Goal: Information Seeking & Learning: Learn about a topic

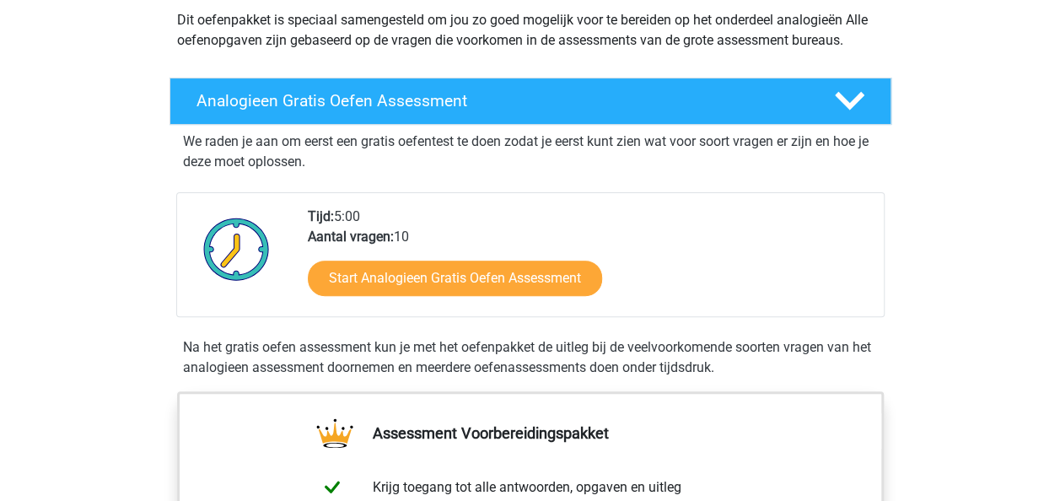
scroll to position [169, 0]
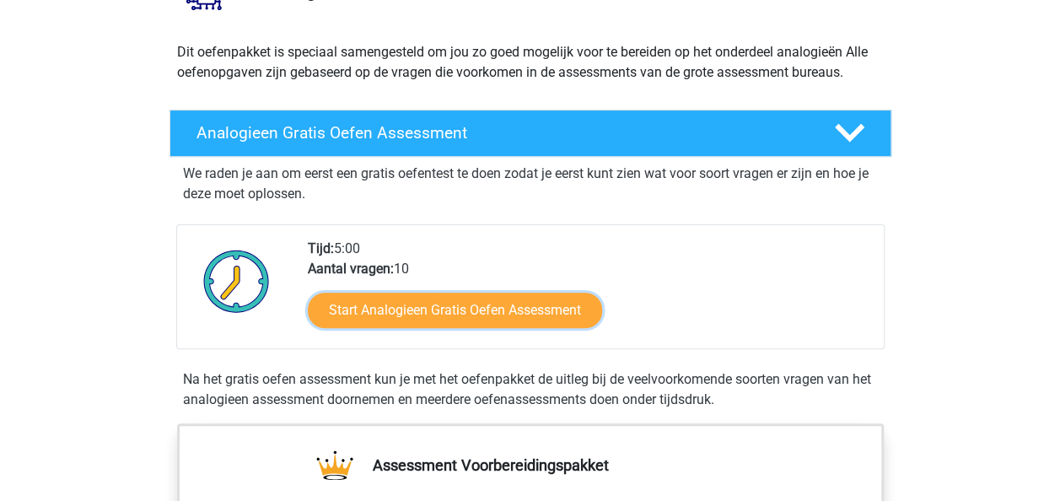
click at [387, 307] on link "Start Analogieen Gratis Oefen Assessment" at bounding box center [455, 310] width 294 height 35
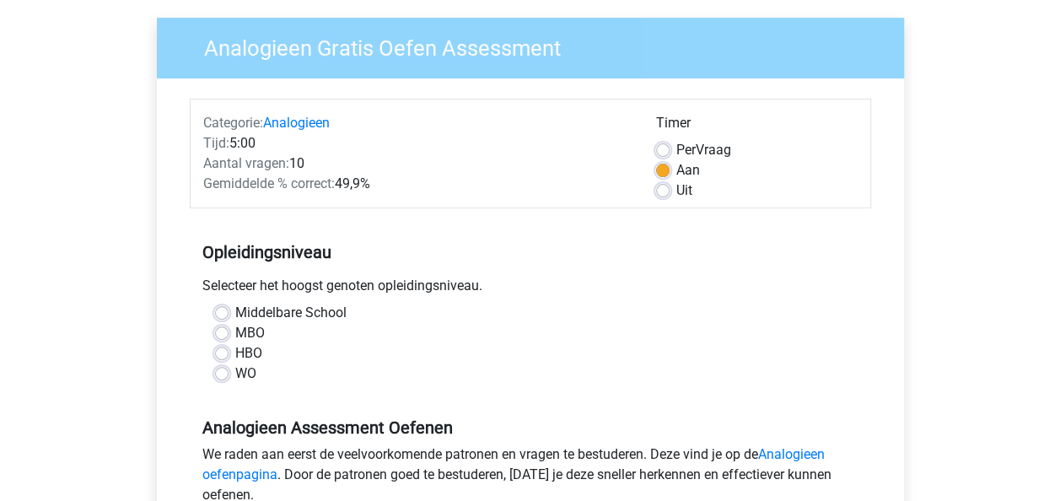
scroll to position [169, 0]
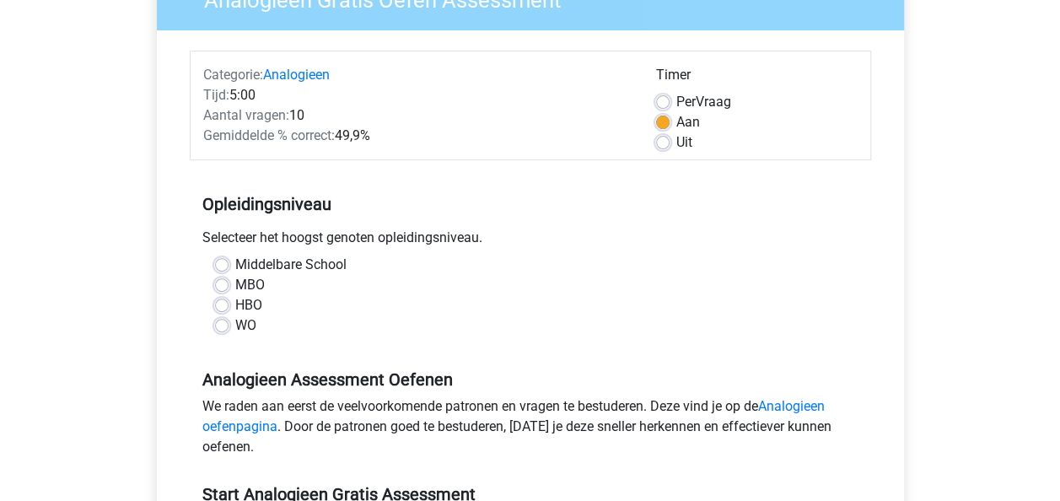
click at [235, 285] on label "MBO" at bounding box center [250, 285] width 30 height 20
click at [224, 285] on input "MBO" at bounding box center [221, 283] width 13 height 17
radio input "true"
click at [235, 264] on label "Middelbare School" at bounding box center [290, 265] width 111 height 20
click at [224, 264] on input "Middelbare School" at bounding box center [221, 263] width 13 height 17
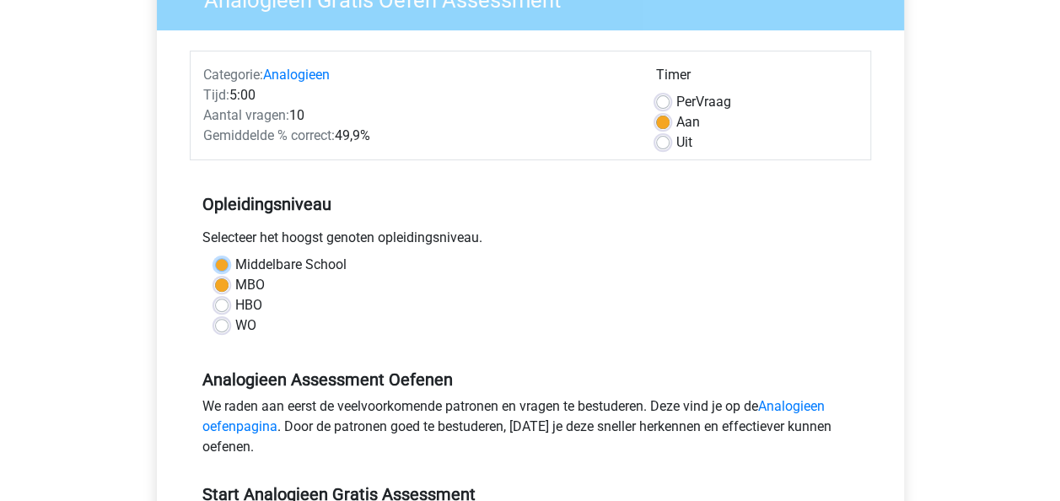
radio input "true"
click at [235, 287] on label "MBO" at bounding box center [250, 285] width 30 height 20
click at [224, 287] on input "MBO" at bounding box center [221, 283] width 13 height 17
radio input "true"
click at [223, 297] on div "HBO" at bounding box center [530, 305] width 631 height 20
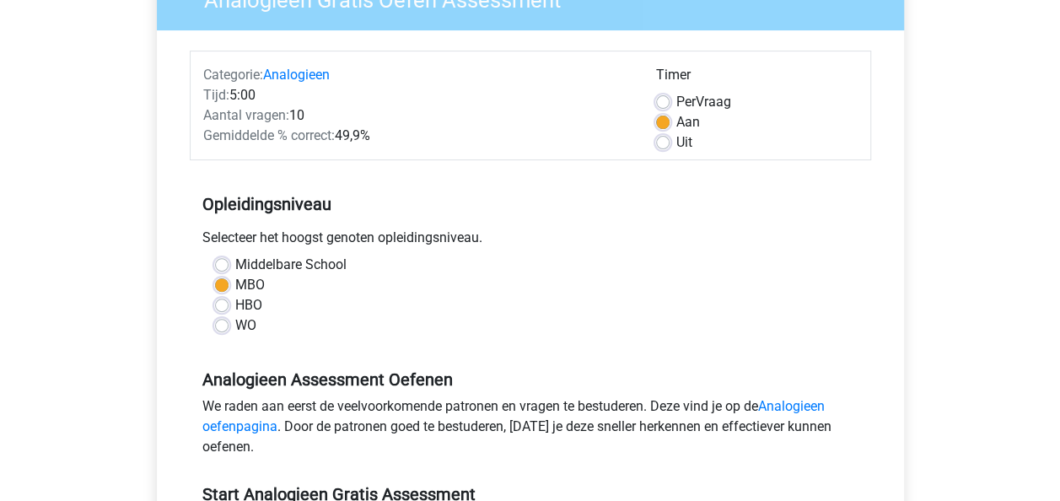
click at [235, 310] on label "HBO" at bounding box center [248, 305] width 27 height 20
click at [221, 310] on input "HBO" at bounding box center [221, 303] width 13 height 17
radio input "true"
click at [235, 329] on label "WO" at bounding box center [245, 325] width 21 height 20
click at [221, 329] on input "WO" at bounding box center [221, 323] width 13 height 17
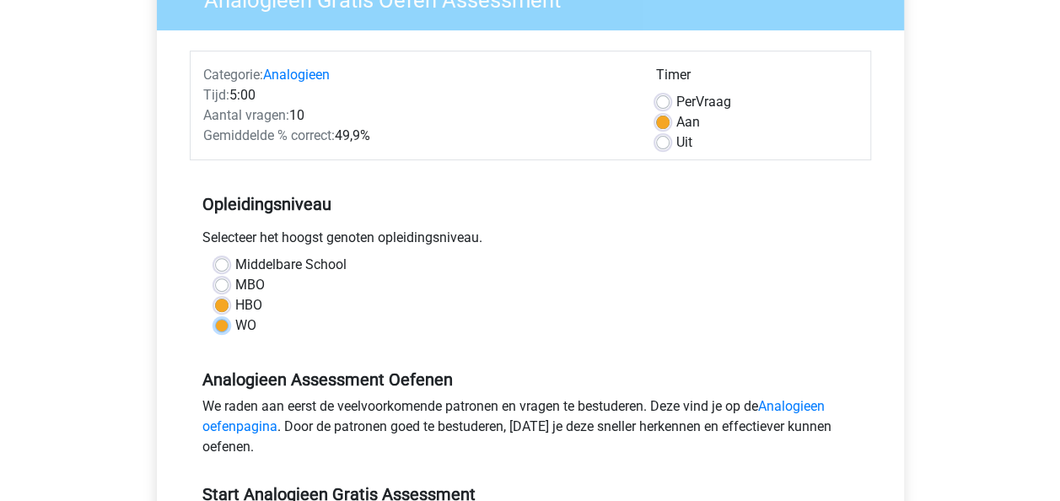
radio input "true"
click at [235, 278] on label "MBO" at bounding box center [250, 285] width 30 height 20
click at [226, 278] on input "MBO" at bounding box center [221, 283] width 13 height 17
radio input "true"
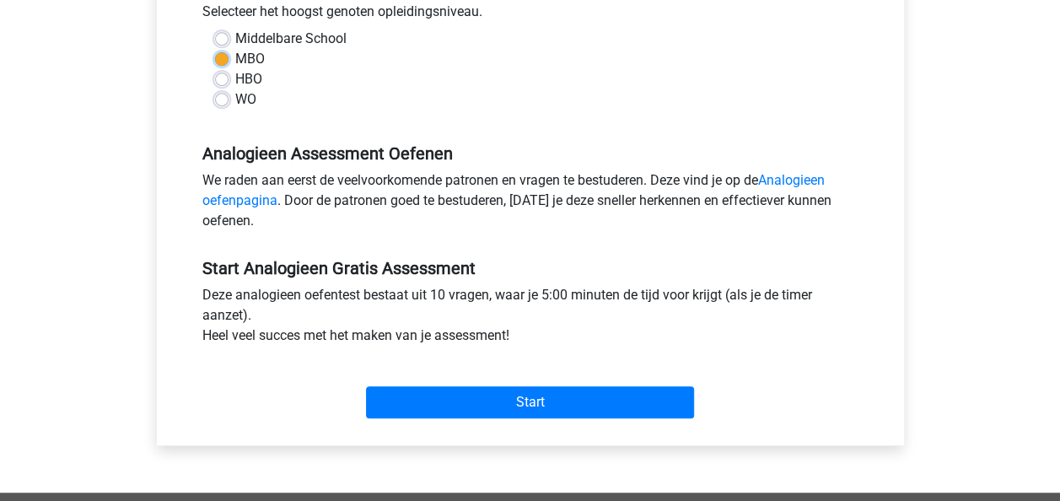
scroll to position [422, 0]
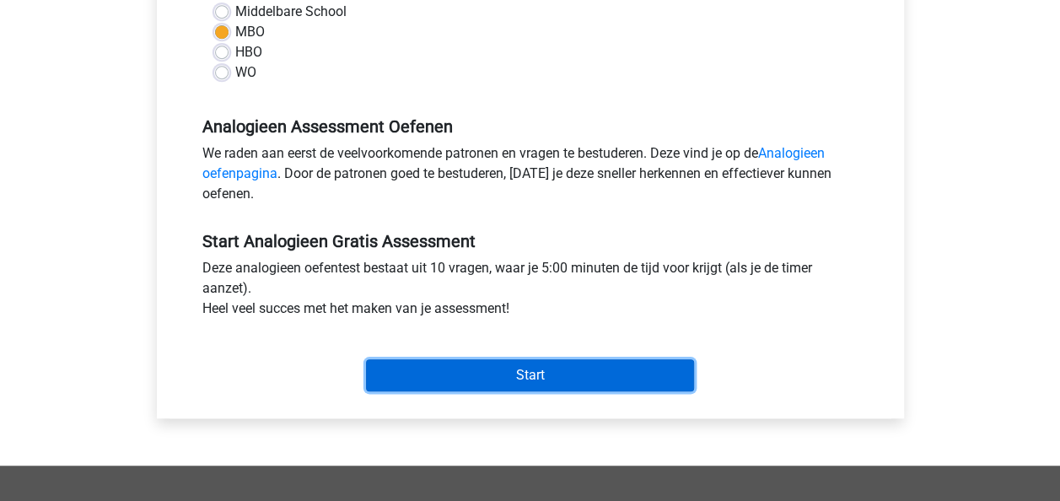
click at [513, 372] on input "Start" at bounding box center [530, 375] width 328 height 32
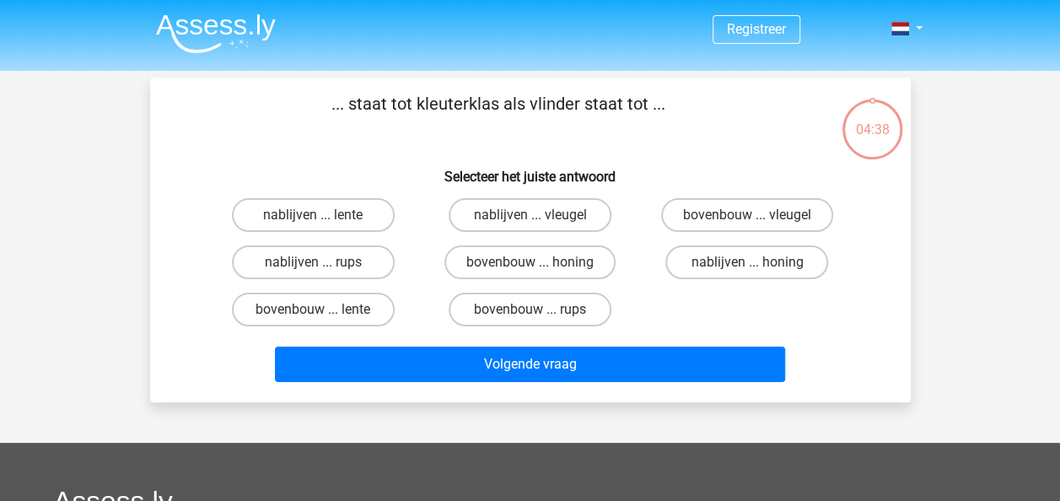
click at [555, 302] on label "bovenbouw ... rups" at bounding box center [530, 310] width 163 height 34
click at [541, 310] on input "bovenbouw ... rups" at bounding box center [535, 315] width 11 height 11
radio input "true"
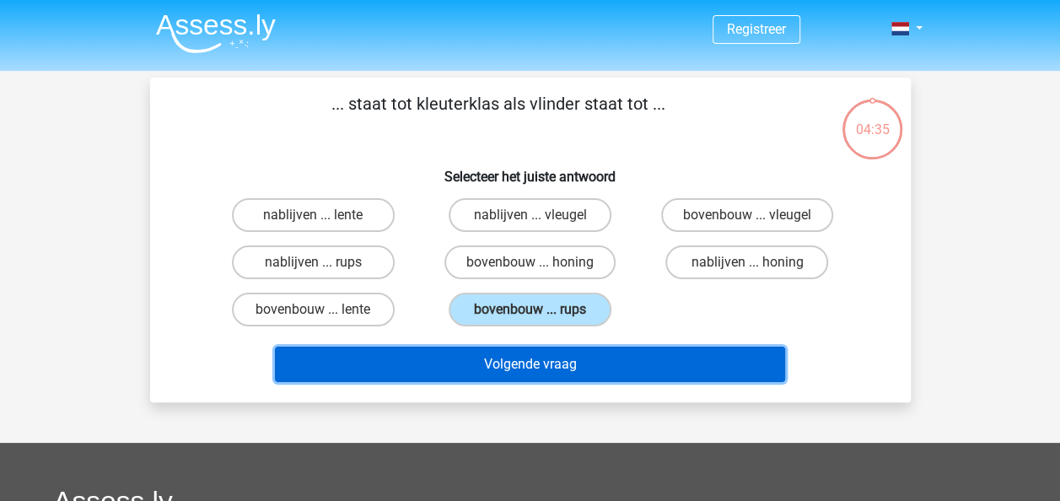
click at [542, 359] on button "Volgende vraag" at bounding box center [530, 364] width 510 height 35
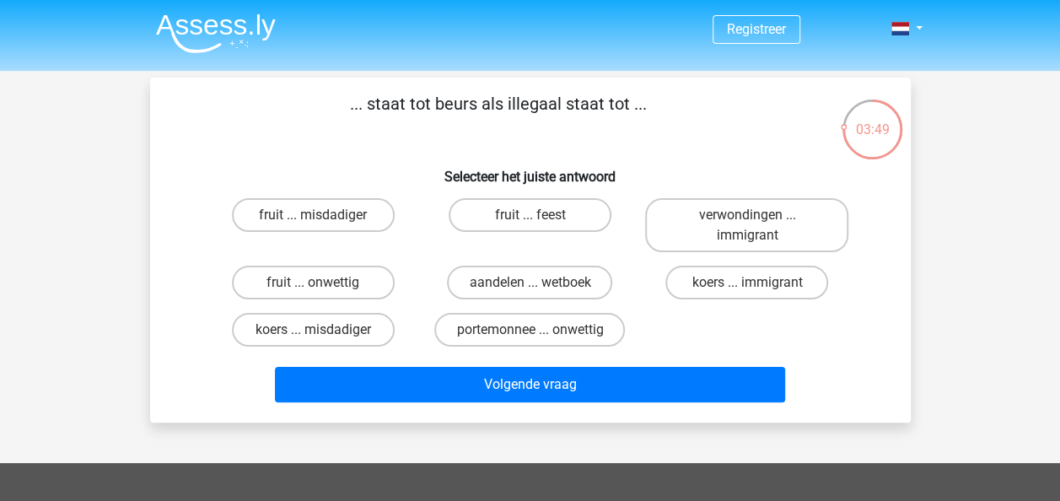
click at [768, 290] on label "koers ... immigrant" at bounding box center [747, 283] width 163 height 34
click at [758, 290] on input "koers ... immigrant" at bounding box center [752, 288] width 11 height 11
radio input "true"
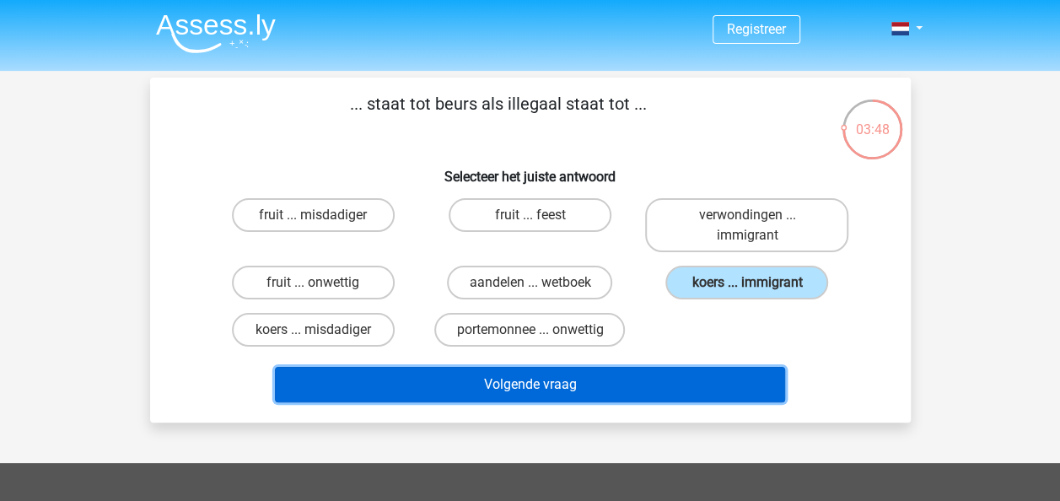
click at [543, 382] on button "Volgende vraag" at bounding box center [530, 384] width 510 height 35
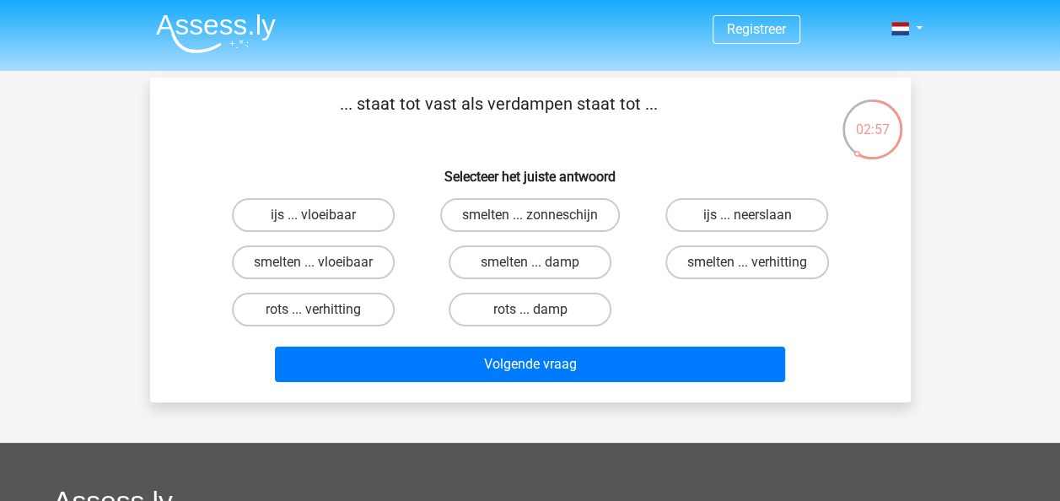
click at [374, 214] on label "ijs ... vloeibaar" at bounding box center [313, 215] width 163 height 34
click at [324, 215] on input "ijs ... vloeibaar" at bounding box center [318, 220] width 11 height 11
radio input "true"
click at [380, 305] on label "rots ... verhitting" at bounding box center [313, 310] width 163 height 34
click at [324, 310] on input "rots ... verhitting" at bounding box center [318, 315] width 11 height 11
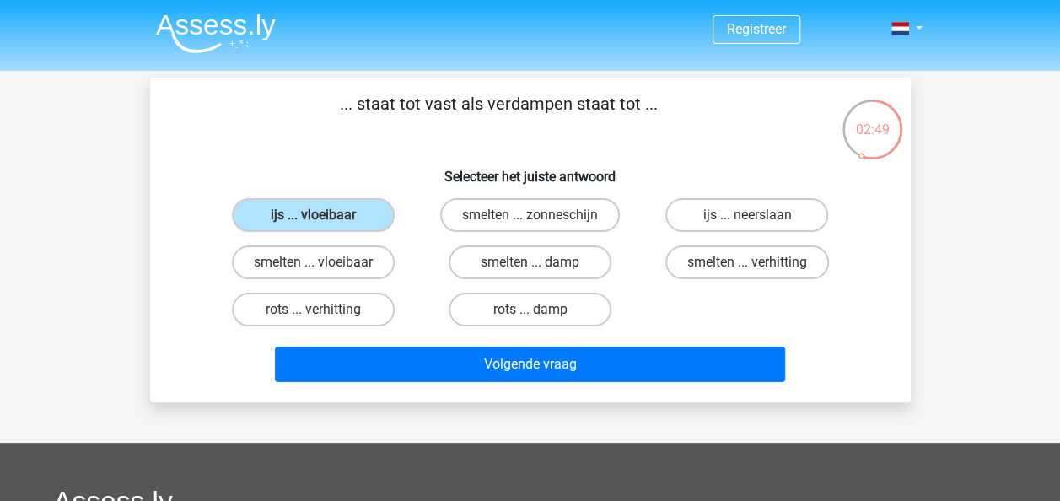
radio input "true"
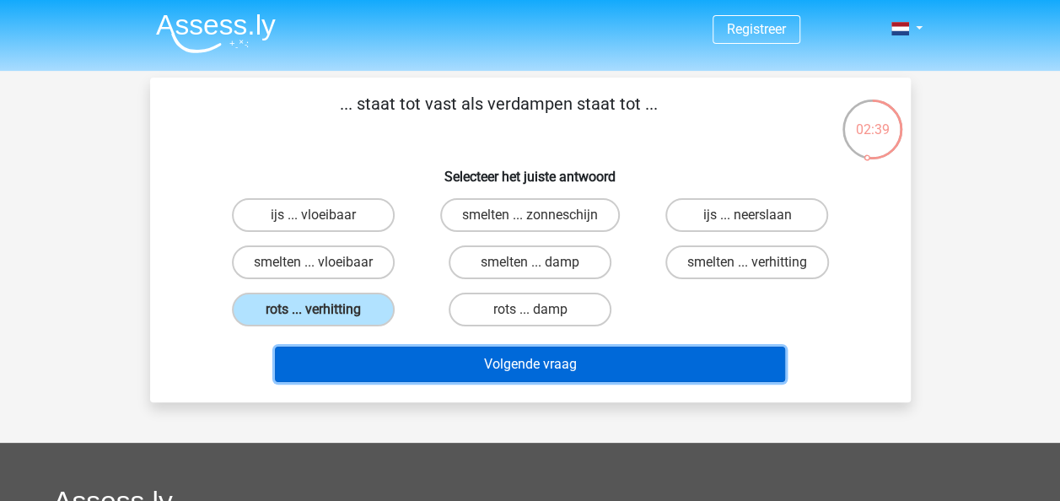
click at [535, 361] on button "Volgende vraag" at bounding box center [530, 364] width 510 height 35
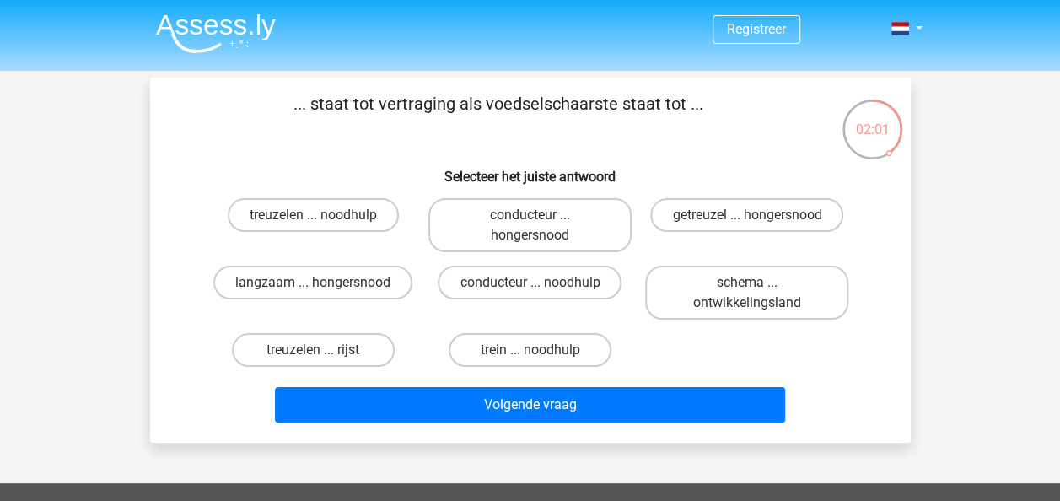
click at [695, 216] on label "getreuzel ... hongersnood" at bounding box center [746, 215] width 193 height 34
click at [747, 216] on input "getreuzel ... hongersnood" at bounding box center [752, 220] width 11 height 11
radio input "true"
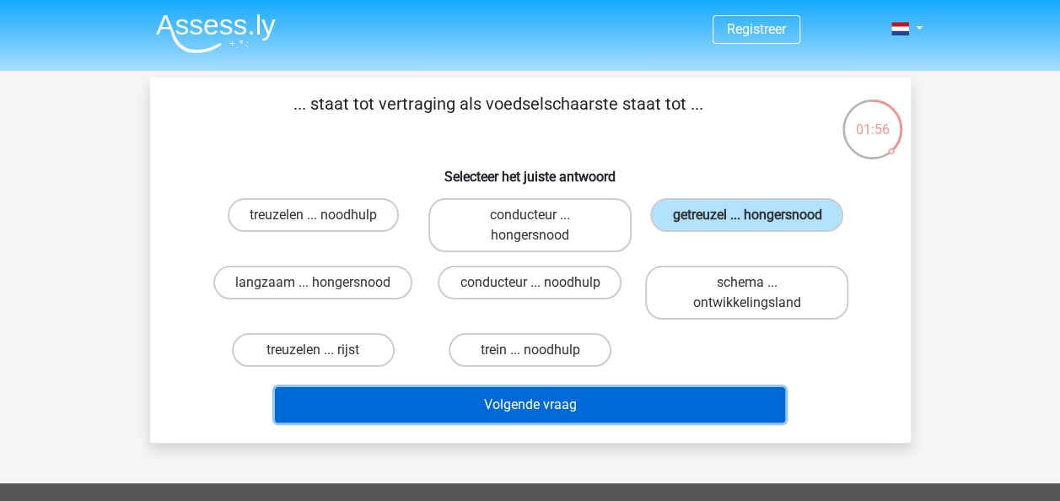
click at [515, 407] on button "Volgende vraag" at bounding box center [530, 404] width 510 height 35
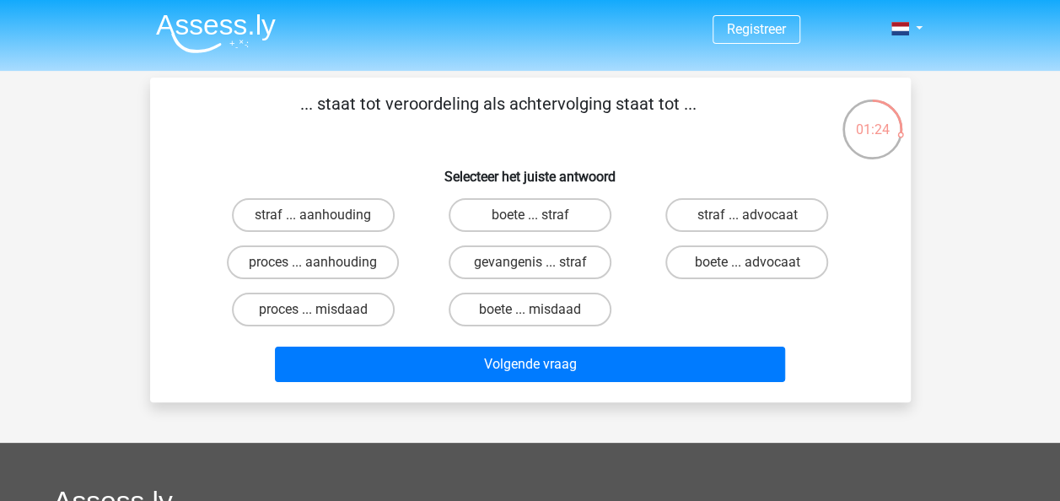
click at [373, 263] on label "proces ... aanhouding" at bounding box center [313, 262] width 172 height 34
click at [324, 263] on input "proces ... aanhouding" at bounding box center [318, 267] width 11 height 11
radio input "true"
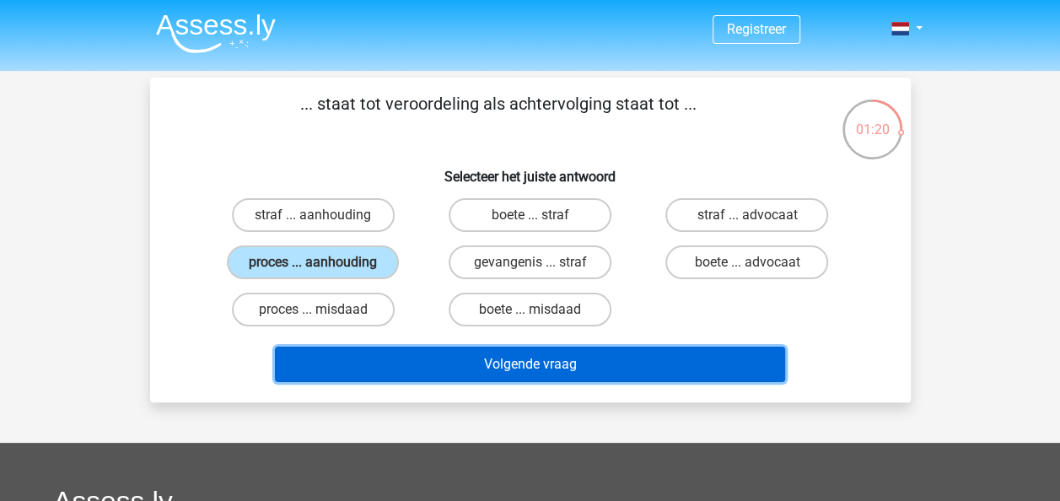
click at [496, 362] on button "Volgende vraag" at bounding box center [530, 364] width 510 height 35
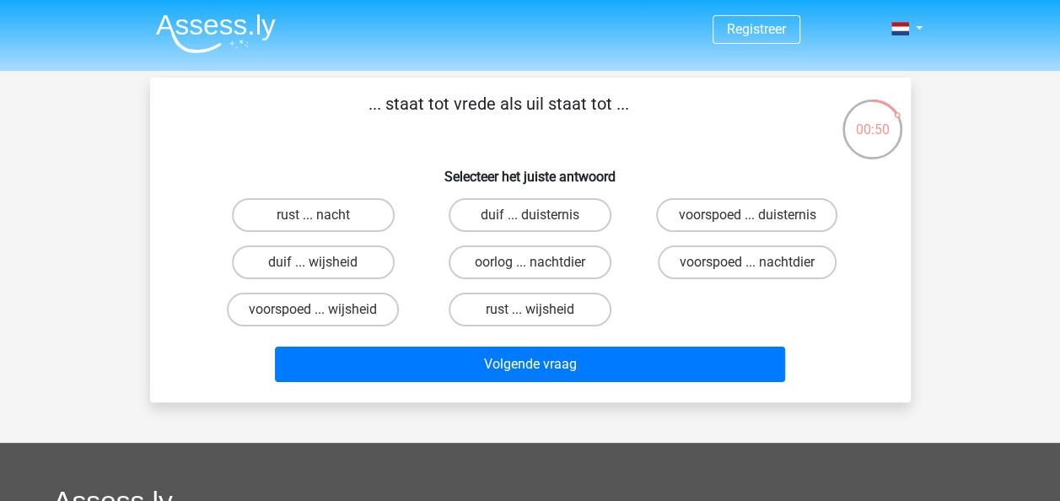
click at [378, 258] on label "duif ... wijsheid" at bounding box center [313, 262] width 163 height 34
click at [324, 262] on input "duif ... wijsheid" at bounding box center [318, 267] width 11 height 11
radio input "true"
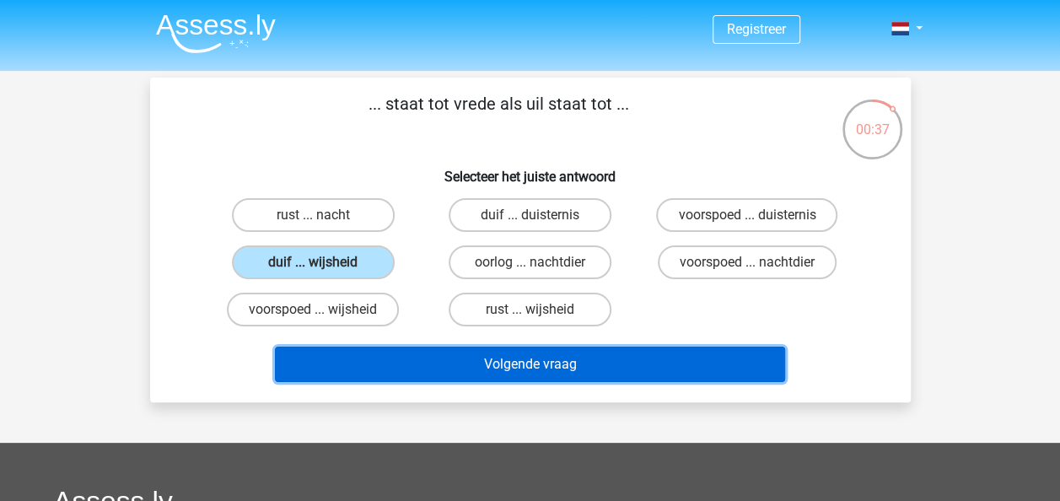
click at [493, 362] on button "Volgende vraag" at bounding box center [530, 364] width 510 height 35
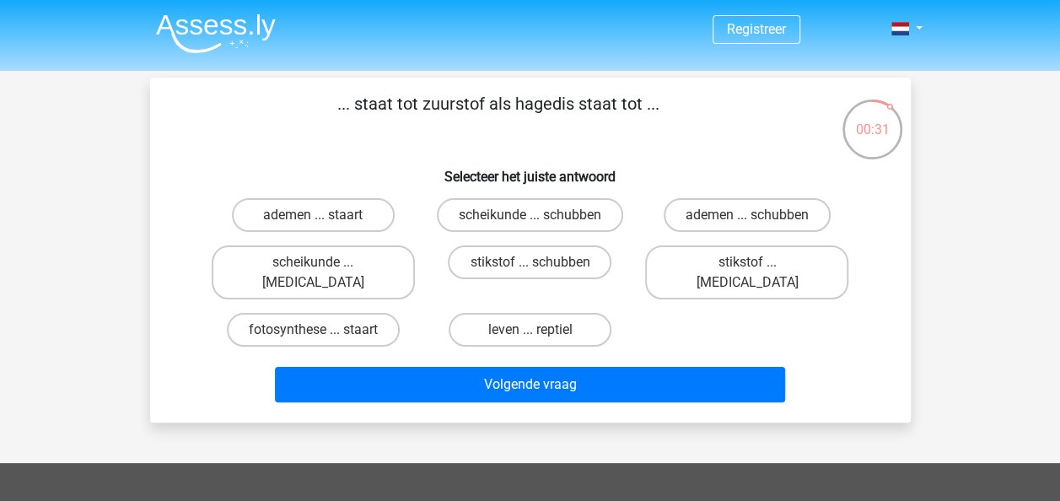
click at [370, 219] on label "ademen ... staart" at bounding box center [313, 215] width 163 height 34
click at [324, 219] on input "ademen ... staart" at bounding box center [318, 220] width 11 height 11
radio input "true"
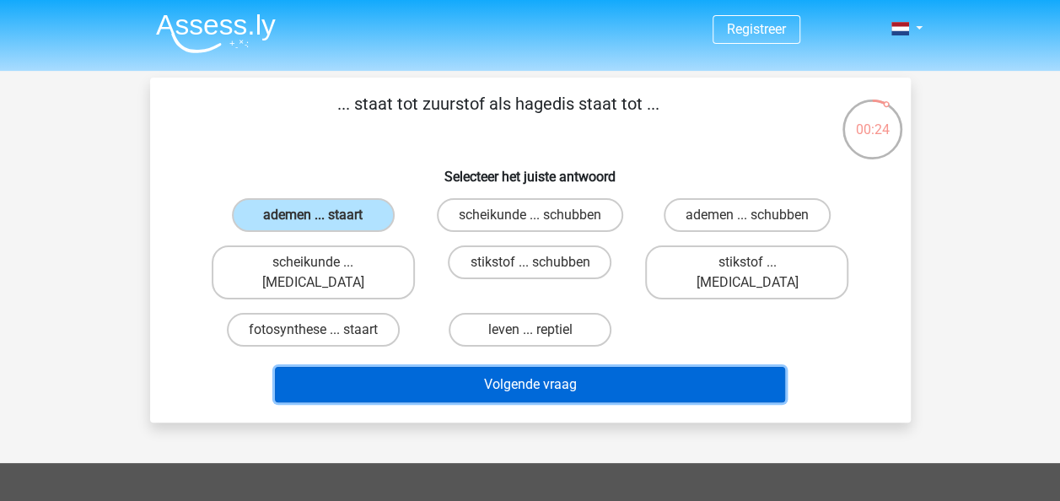
click at [599, 367] on button "Volgende vraag" at bounding box center [530, 384] width 510 height 35
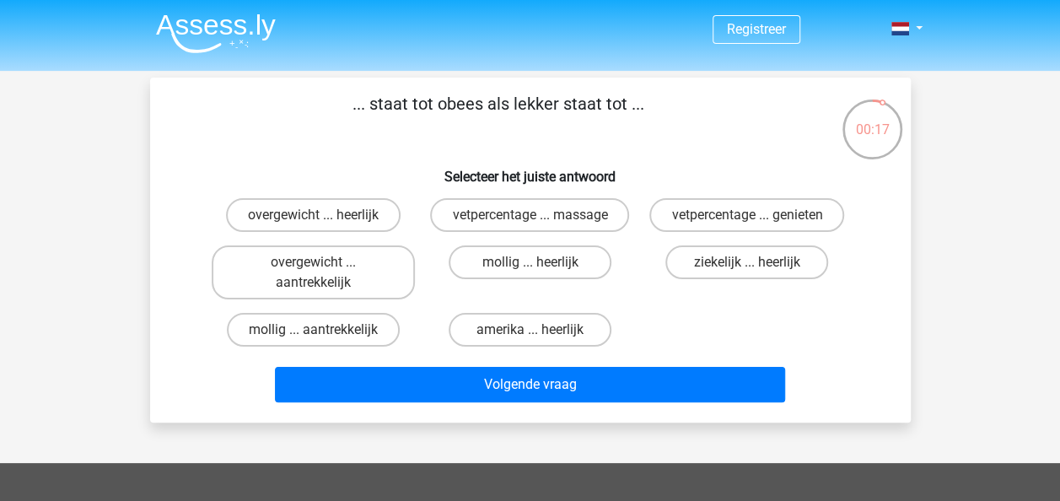
click at [366, 214] on label "overgewicht ... heerlijk" at bounding box center [313, 215] width 175 height 34
click at [324, 215] on input "overgewicht ... heerlijk" at bounding box center [318, 220] width 11 height 11
radio input "true"
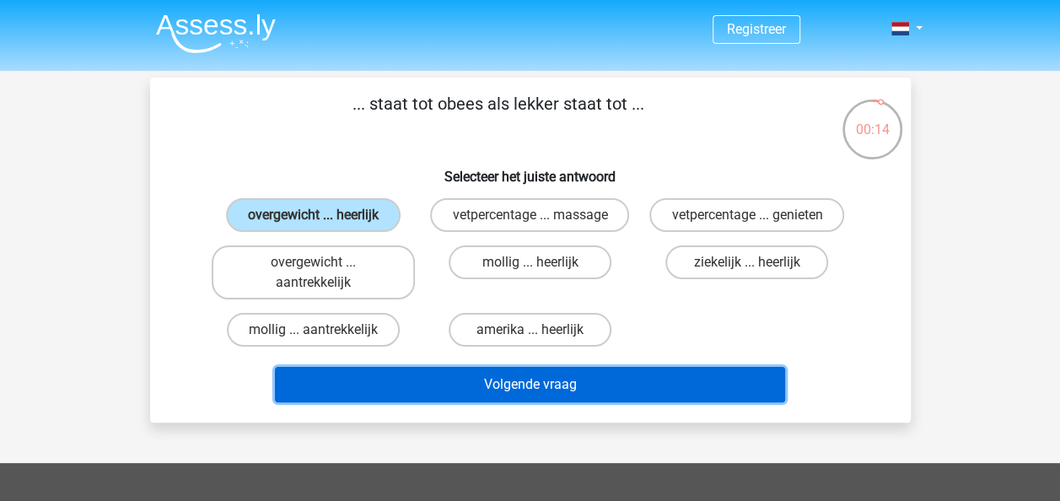
click at [599, 377] on button "Volgende vraag" at bounding box center [530, 384] width 510 height 35
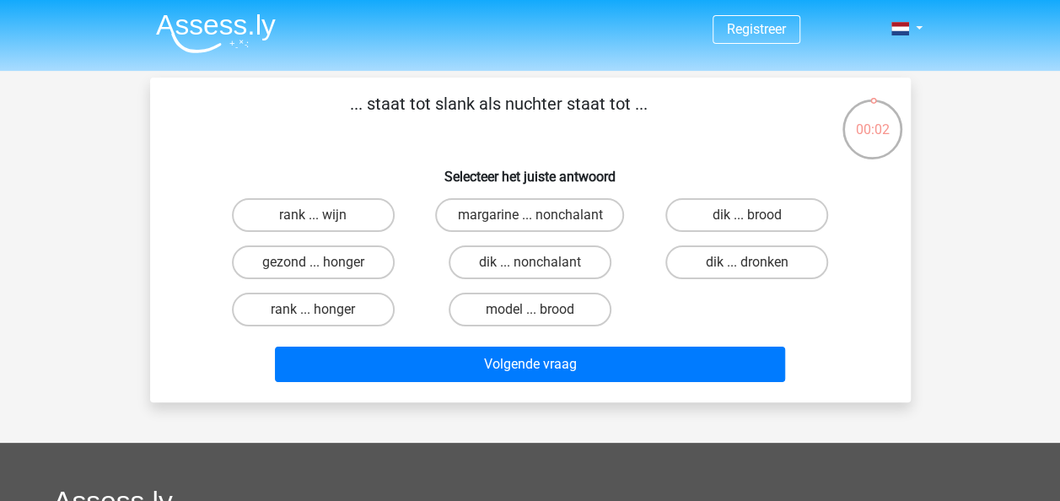
click at [678, 259] on label "dik ... dronken" at bounding box center [747, 262] width 163 height 34
click at [747, 262] on input "dik ... dronken" at bounding box center [752, 267] width 11 height 11
radio input "true"
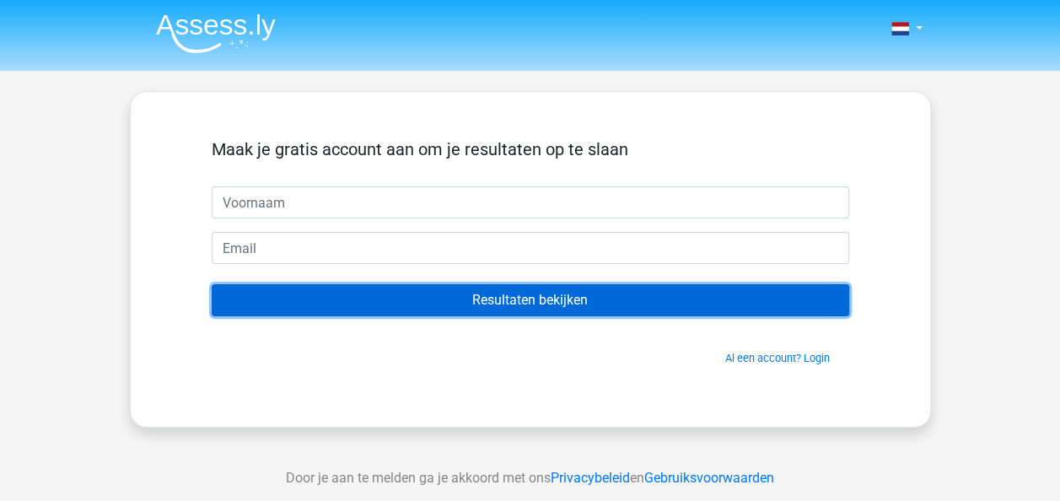
click at [562, 303] on input "Resultaten bekijken" at bounding box center [531, 300] width 638 height 32
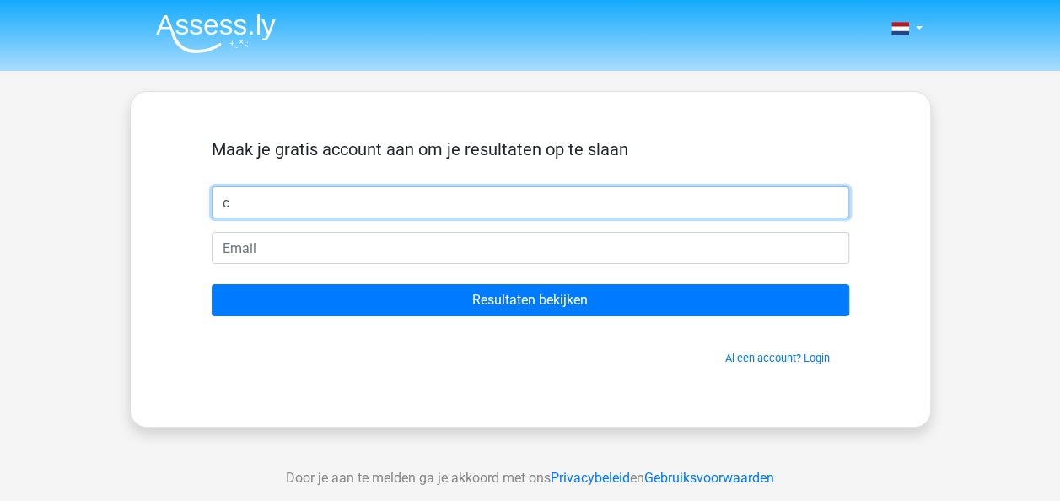
type input "c"
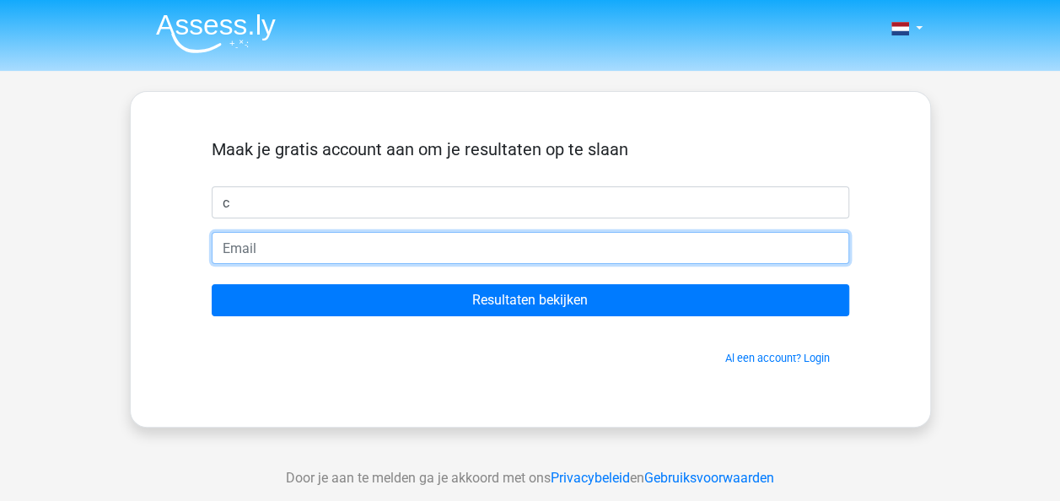
click at [602, 247] on input "email" at bounding box center [531, 248] width 638 height 32
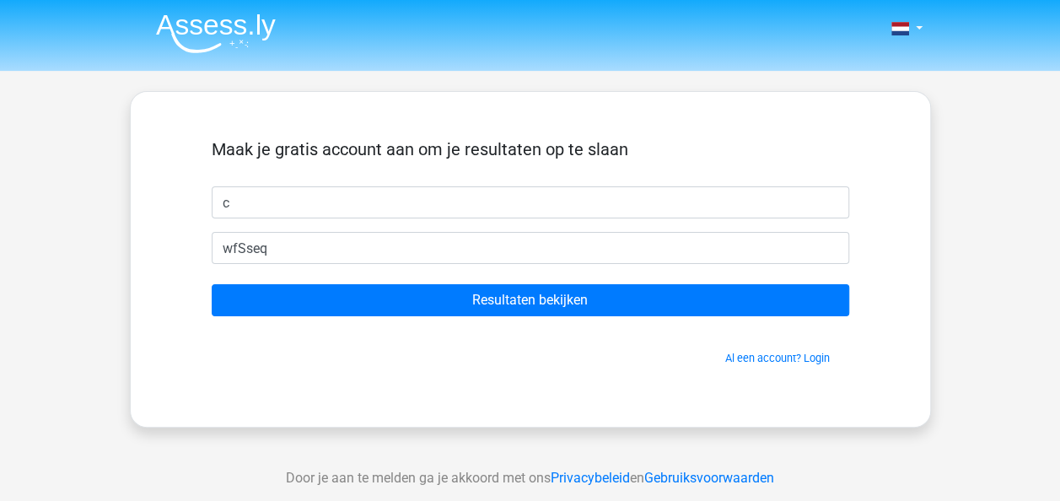
click at [326, 378] on div "Maak je gratis account aan om je resultaten op te slaan c wfSseq Resultaten bek…" at bounding box center [530, 259] width 719 height 254
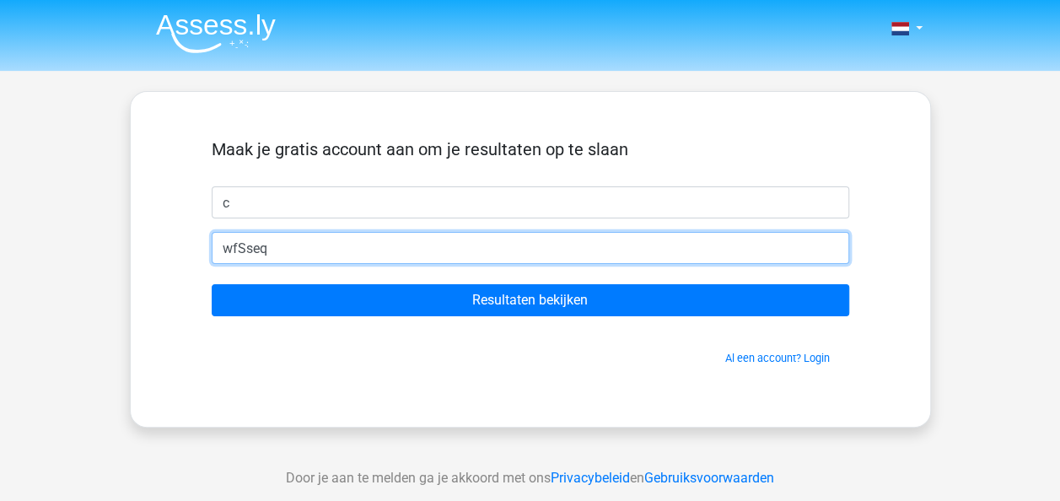
click at [322, 248] on input "wfSseq" at bounding box center [531, 248] width 638 height 32
type input "wfSseq@live.nl"
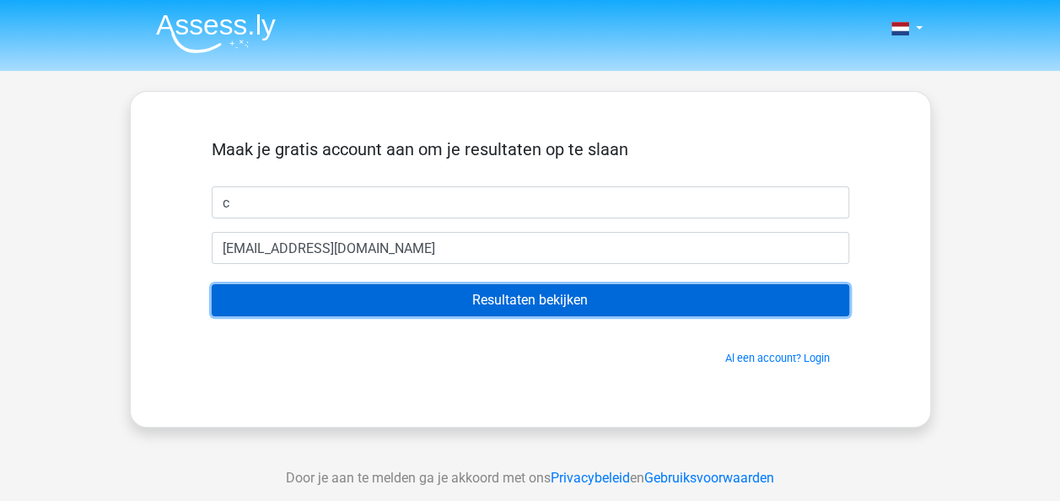
click at [442, 304] on input "Resultaten bekijken" at bounding box center [531, 300] width 638 height 32
click at [212, 284] on input "Resultaten bekijken" at bounding box center [531, 300] width 638 height 32
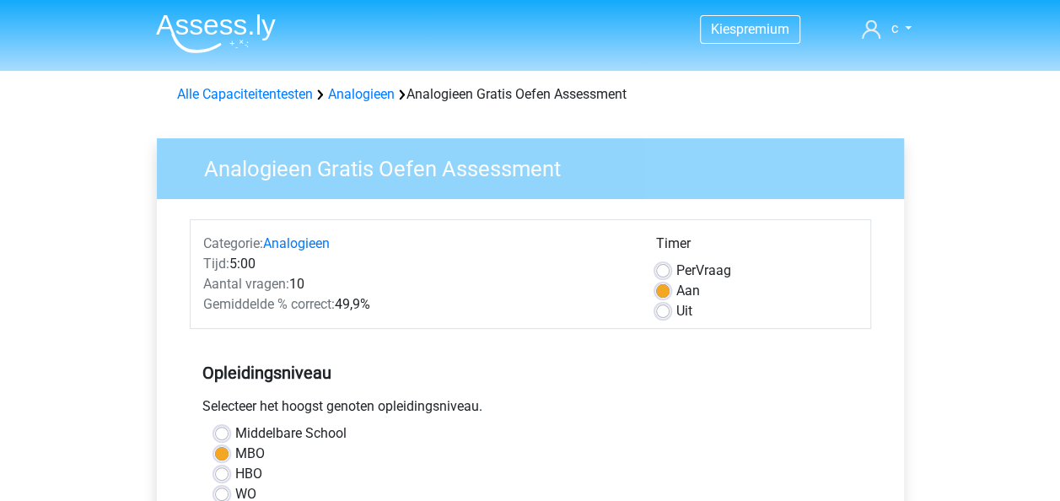
click at [676, 272] on label "Per Vraag" at bounding box center [703, 271] width 55 height 20
click at [660, 272] on input "Per Vraag" at bounding box center [662, 269] width 13 height 17
radio input "true"
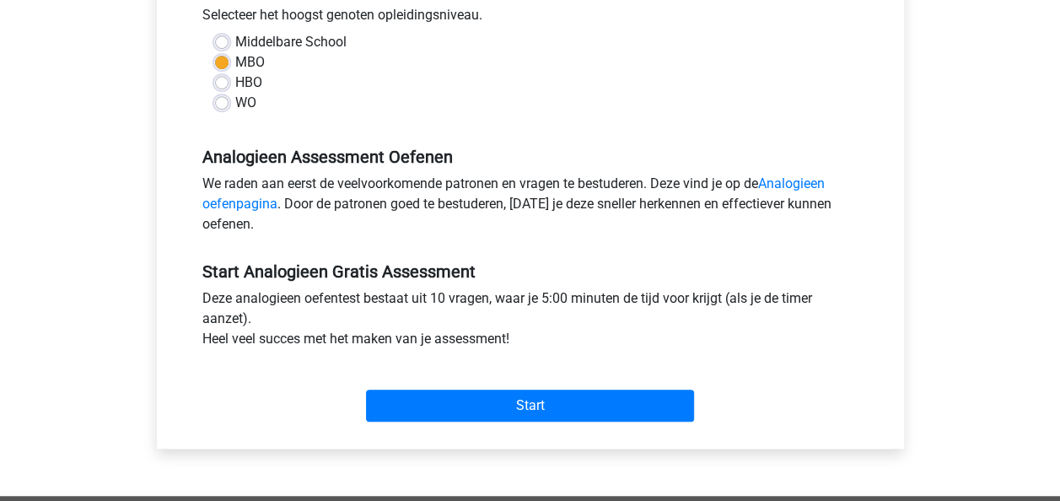
scroll to position [422, 0]
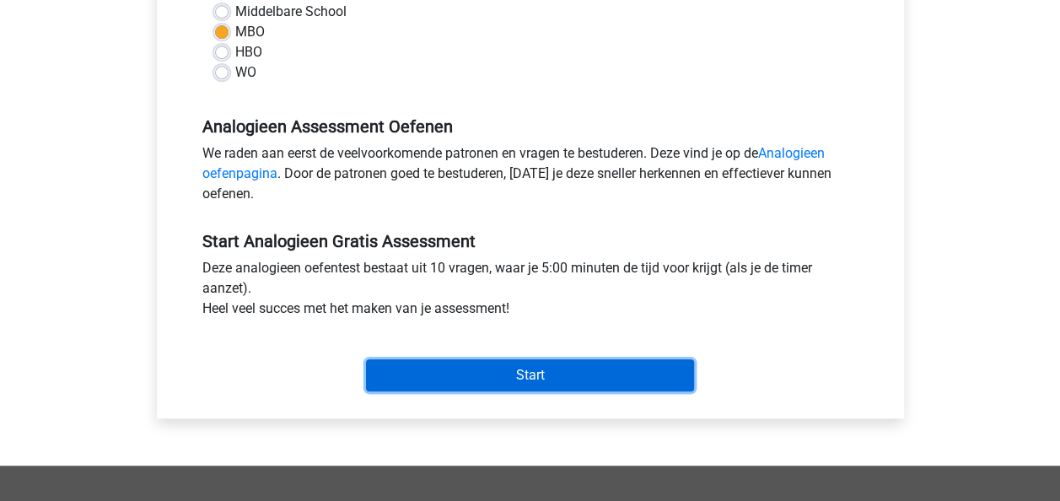
click at [506, 376] on input "Start" at bounding box center [530, 375] width 328 height 32
